Goal: Transaction & Acquisition: Download file/media

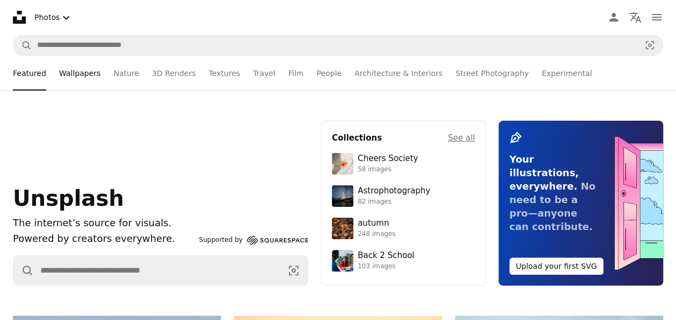
click at [75, 75] on link "Wallpapers" at bounding box center [79, 73] width 41 height 34
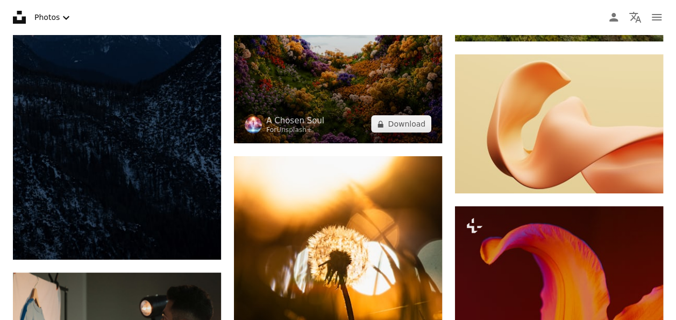
scroll to position [1918, 0]
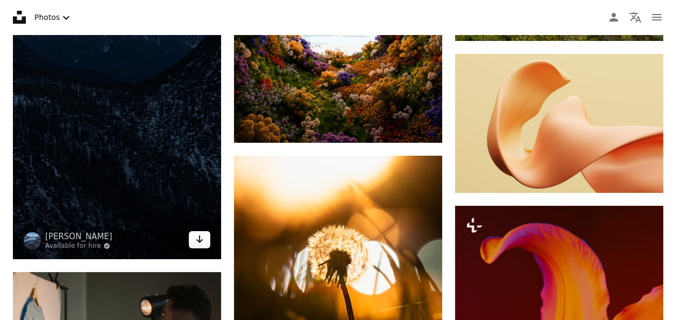
click at [202, 237] on icon "Arrow pointing down" at bounding box center [199, 238] width 9 height 13
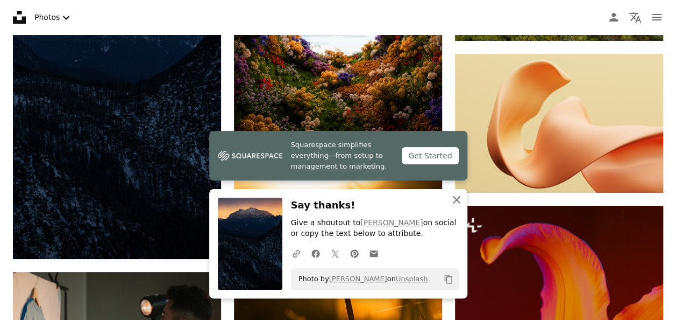
click at [460, 197] on icon "An X shape" at bounding box center [456, 199] width 13 height 13
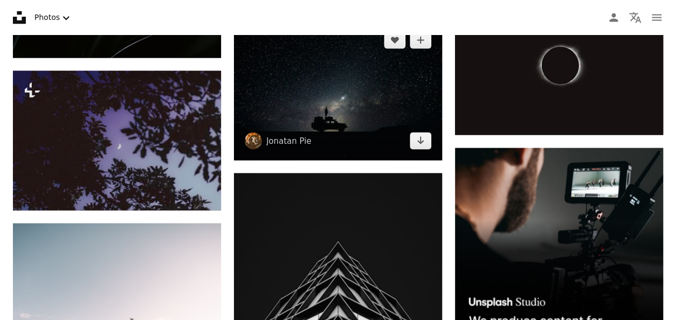
scroll to position [2910, 0]
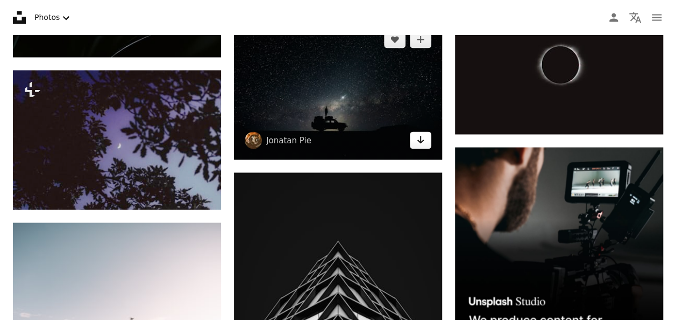
click at [426, 146] on link "Arrow pointing down" at bounding box center [421, 139] width 22 height 17
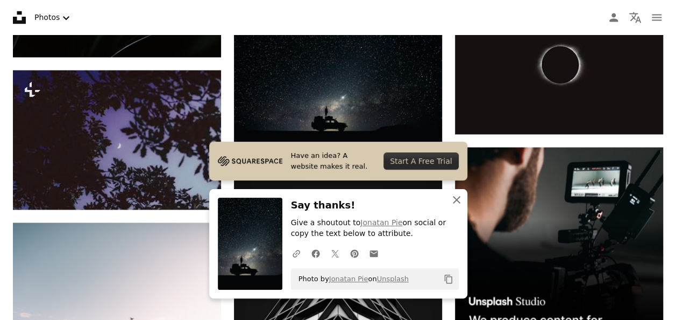
click at [457, 198] on icon "An X shape" at bounding box center [456, 199] width 13 height 13
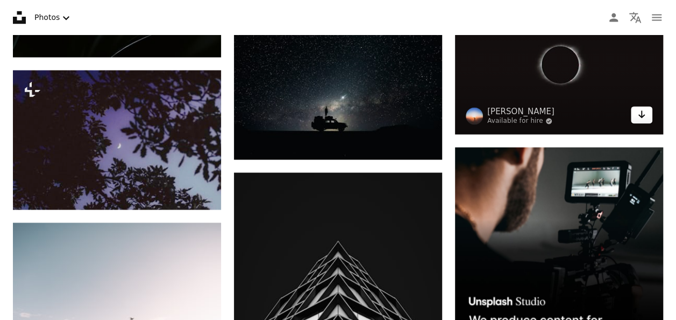
click at [638, 115] on icon "Arrow pointing down" at bounding box center [642, 114] width 9 height 13
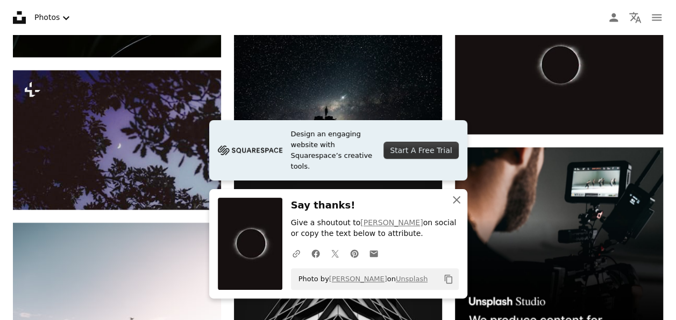
click at [455, 199] on icon "button" at bounding box center [457, 200] width 8 height 8
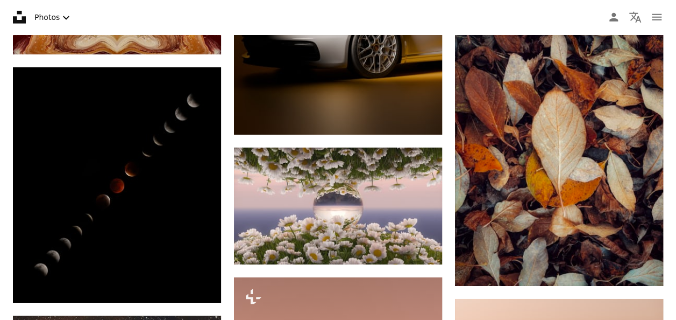
scroll to position [5776, 0]
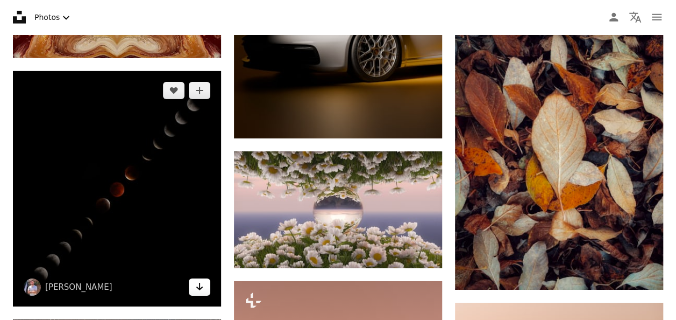
click at [197, 290] on icon "Arrow pointing down" at bounding box center [199, 286] width 9 height 13
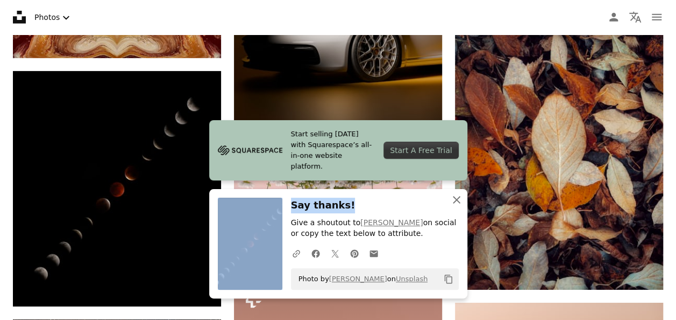
drag, startPoint x: 464, startPoint y: 188, endPoint x: 456, endPoint y: 196, distance: 11.4
click at [456, 196] on div "Start selling [DATE] with Squarespace’s all-in-one website platform. Start A Fr…" at bounding box center [338, 209] width 258 height 178
click at [456, 196] on icon "An X shape" at bounding box center [456, 199] width 13 height 13
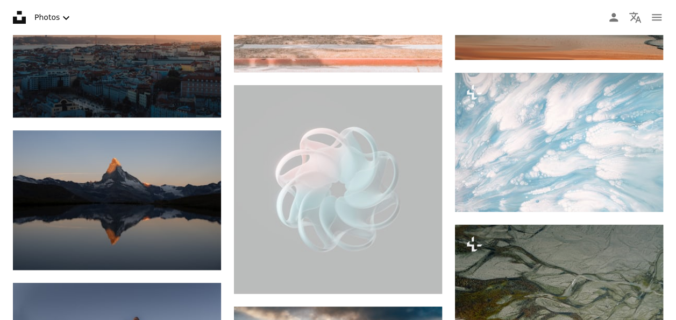
scroll to position [6581, 0]
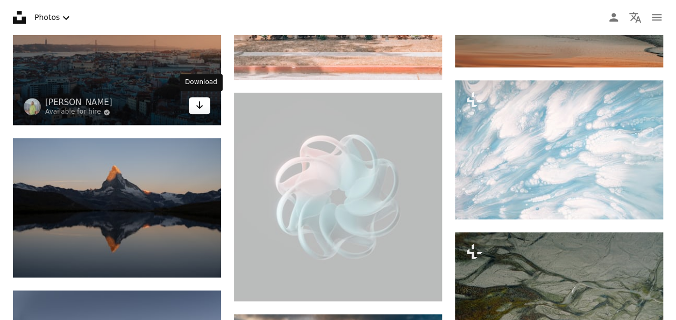
click at [203, 105] on icon "Arrow pointing down" at bounding box center [199, 104] width 9 height 13
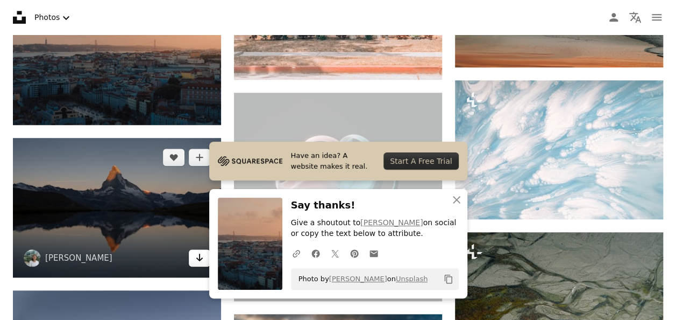
click at [195, 253] on icon "Arrow pointing down" at bounding box center [199, 257] width 9 height 13
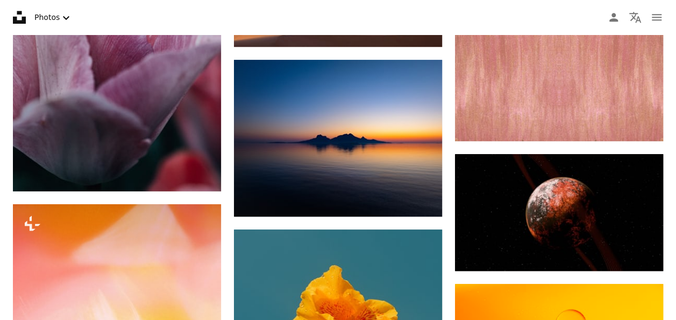
scroll to position [16509, 0]
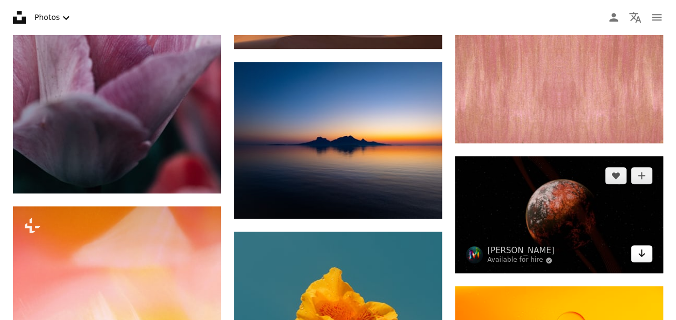
click at [644, 248] on icon "Arrow pointing down" at bounding box center [642, 252] width 9 height 13
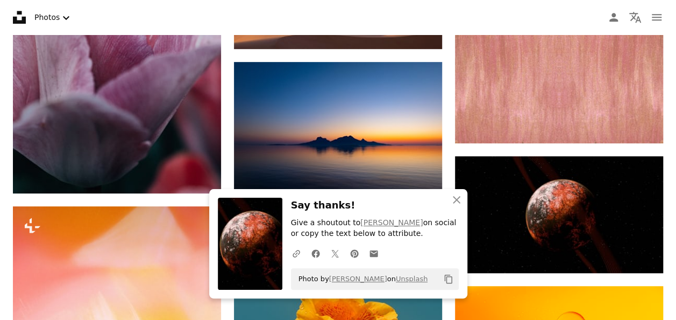
click at [393, 201] on h3 "Say thanks!" at bounding box center [375, 205] width 168 height 16
click at [456, 200] on icon "button" at bounding box center [457, 200] width 8 height 8
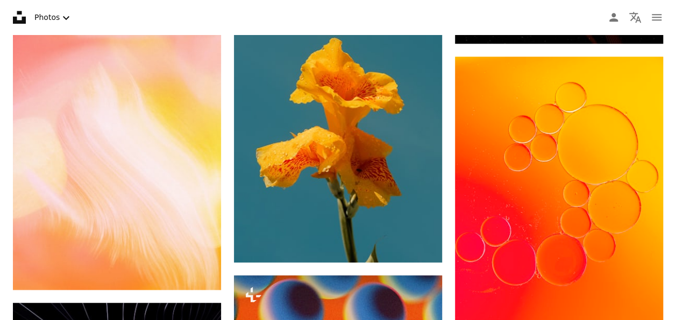
scroll to position [16792, 0]
